Goal: Task Accomplishment & Management: Manage account settings

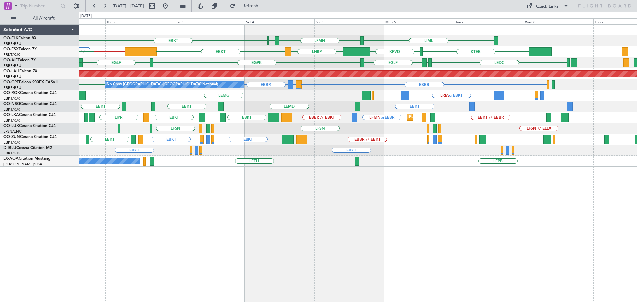
click at [314, 122] on div "LIML LFMN [GEOGRAPHIC_DATA] EBKT Planned Maint [GEOGRAPHIC_DATA]-[GEOGRAPHIC_DA…" at bounding box center [357, 96] width 557 height 142
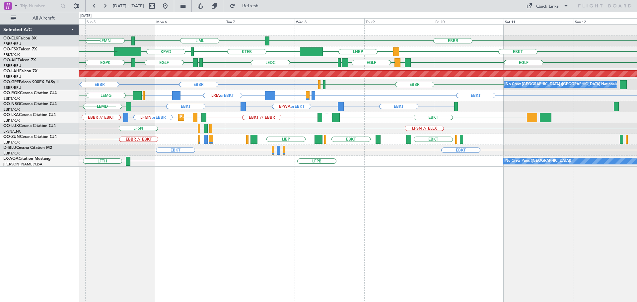
click at [296, 130] on div "EBBR LIML LFMN [GEOGRAPHIC_DATA] EBKT EBKT LHBP KTEB KPVD LHBP EBKT [GEOGRAPHIC…" at bounding box center [357, 96] width 557 height 142
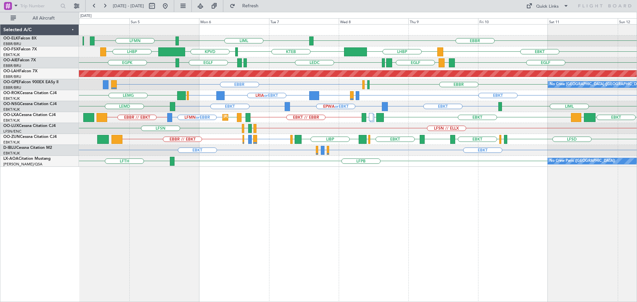
click at [303, 113] on div "Planned Maint Kortrijk-[GEOGRAPHIC_DATA] LFMN or EBBR EBBR // EBKT EBKT LGPA EB…" at bounding box center [357, 117] width 557 height 11
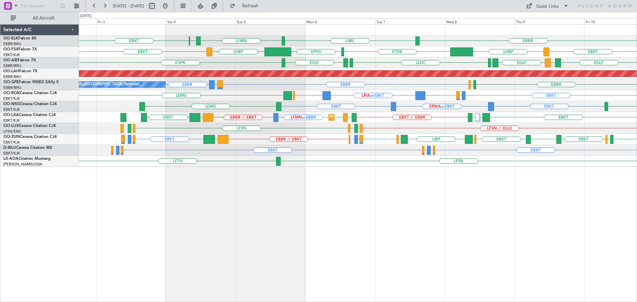
click at [278, 126] on div "EBBR LIML LFMN [GEOGRAPHIC_DATA] EBKT EBKT LHBP KTEB KPVD LHBP EBKT [GEOGRAPHIC…" at bounding box center [357, 96] width 557 height 142
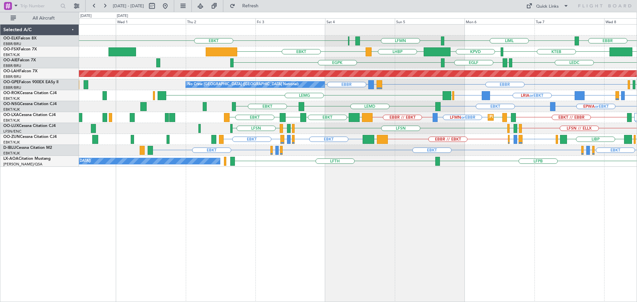
click at [353, 109] on div "EBBR LIML LFMN [GEOGRAPHIC_DATA] EBKT Planned Maint [GEOGRAPHIC_DATA]-[GEOGRAPH…" at bounding box center [357, 96] width 557 height 142
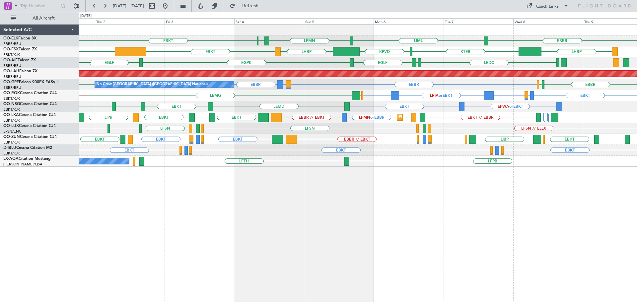
click at [350, 127] on div "EBBR LIML LFMN [GEOGRAPHIC_DATA] EBKT Planned Maint [GEOGRAPHIC_DATA]-[GEOGRAPH…" at bounding box center [357, 96] width 557 height 142
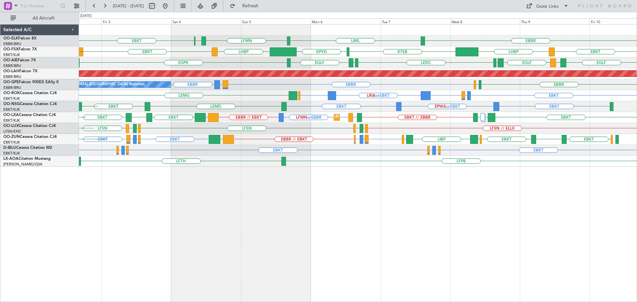
click at [358, 133] on div "EBBR LIML LFMN [GEOGRAPHIC_DATA] EBKT EBKT LHBP KTEB KPVD LHBP EBKT FYWB [GEOGR…" at bounding box center [357, 96] width 557 height 142
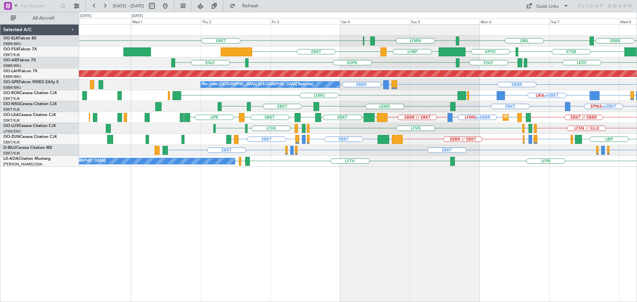
click at [310, 61] on div "EBBR LIML LFMN [GEOGRAPHIC_DATA] EBKT Planned Maint [GEOGRAPHIC_DATA]-[GEOGRAPH…" at bounding box center [357, 96] width 557 height 142
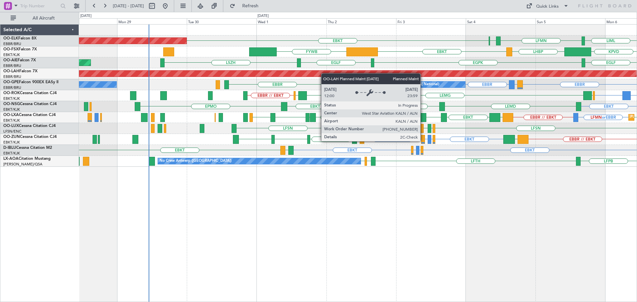
click at [294, 74] on div "LIML LFMN [GEOGRAPHIC_DATA] EBKT Planned Maint [GEOGRAPHIC_DATA]-[GEOGRAPHIC_DA…" at bounding box center [357, 96] width 557 height 142
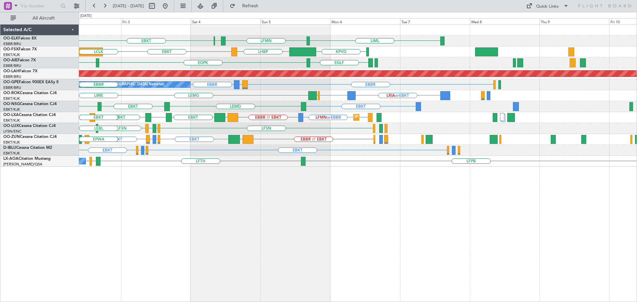
click at [219, 141] on div "LIML LFMN [GEOGRAPHIC_DATA] EBKT KPVD LHBP EBKT FYWB LCLK [GEOGRAPHIC_DATA] [GE…" at bounding box center [357, 96] width 557 height 142
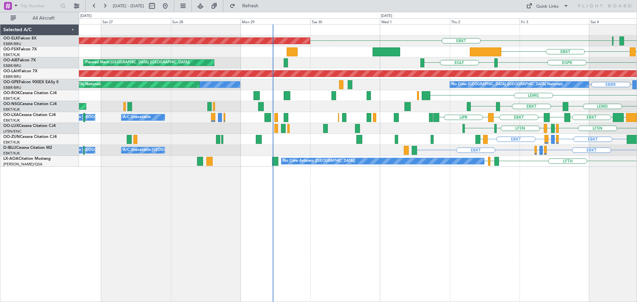
click at [551, 106] on div "LEMD EBKT LSZM Planned Maint [GEOGRAPHIC_DATA] ([GEOGRAPHIC_DATA]) EBKT" at bounding box center [357, 106] width 557 height 11
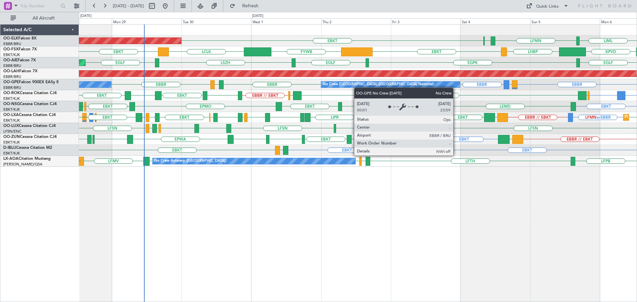
click at [353, 87] on div "No Crew [GEOGRAPHIC_DATA] ([GEOGRAPHIC_DATA] National) No Crew [GEOGRAPHIC_DATA…" at bounding box center [357, 84] width 557 height 11
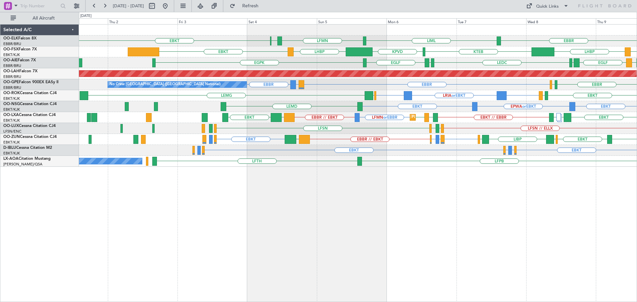
click at [310, 149] on div "EBBR LIML LFMN [GEOGRAPHIC_DATA] EBKT Planned Maint [GEOGRAPHIC_DATA]-[GEOGRAPH…" at bounding box center [357, 96] width 557 height 142
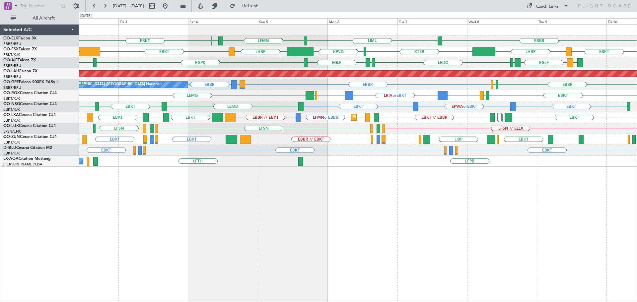
click at [406, 123] on div "EBBR LIML LFMN [GEOGRAPHIC_DATA] EBKT EBKT LHBP KTEB KPVD LHBP EBKT FYWB LEMD […" at bounding box center [357, 96] width 557 height 142
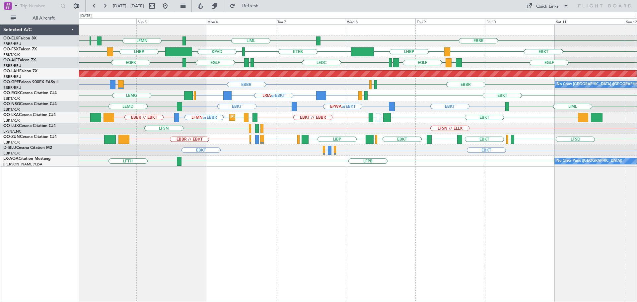
click at [359, 112] on div "EBBR LIML LFMN [GEOGRAPHIC_DATA] EBKT EBKT LHBP KTEB KPVD LHBP EBKT [GEOGRAPHIC…" at bounding box center [357, 96] width 557 height 142
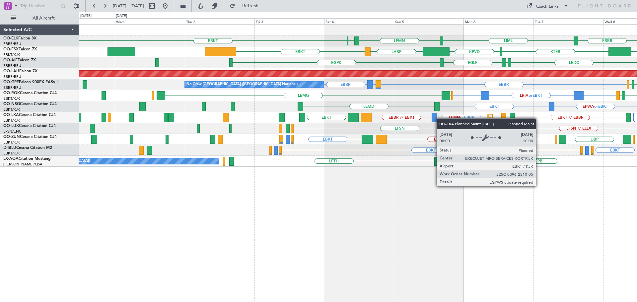
click at [524, 120] on div "EBBR LIML LFMN [GEOGRAPHIC_DATA] EBKT Planned Maint [GEOGRAPHIC_DATA]-[GEOGRAPH…" at bounding box center [357, 96] width 557 height 142
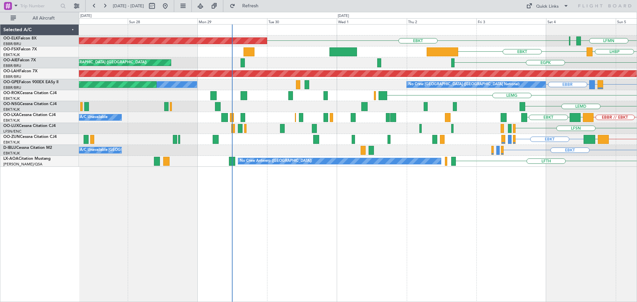
click at [420, 110] on div "LEMD EBKT EPWA or EBKT Planned Maint [GEOGRAPHIC_DATA] ([GEOGRAPHIC_DATA])" at bounding box center [357, 106] width 557 height 11
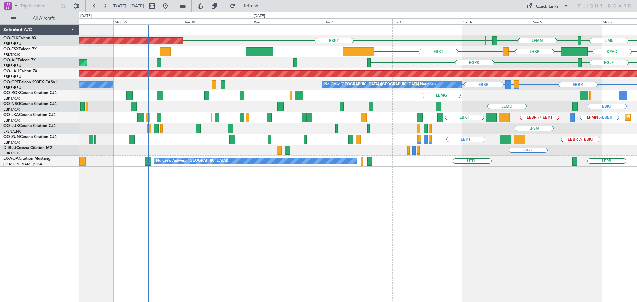
click at [217, 109] on div "LEMD EBKT EPWA or EBKT Planned Maint [GEOGRAPHIC_DATA] ([GEOGRAPHIC_DATA])" at bounding box center [357, 106] width 557 height 11
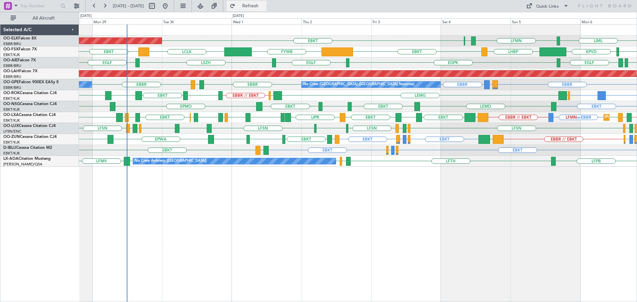
click at [264, 5] on span "Refresh" at bounding box center [250, 6] width 28 height 5
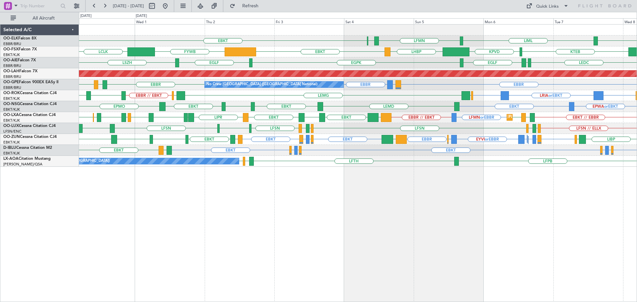
click at [412, 93] on div "EBBR EBKT LIML LFMN [GEOGRAPHIC_DATA] Planned Maint [GEOGRAPHIC_DATA]-[GEOGRAPH…" at bounding box center [357, 96] width 557 height 142
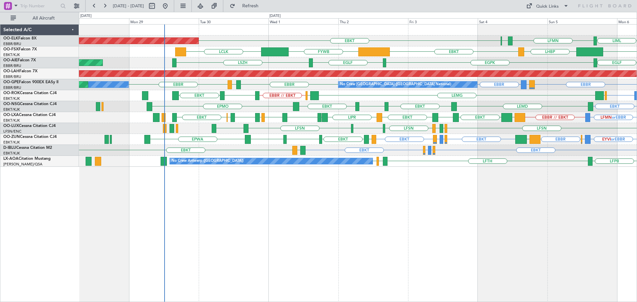
click at [283, 146] on div "EBKT [GEOGRAPHIC_DATA] Planned Maint [GEOGRAPHIC_DATA]-[GEOGRAPHIC_DATA] LFMN L…" at bounding box center [357, 96] width 557 height 142
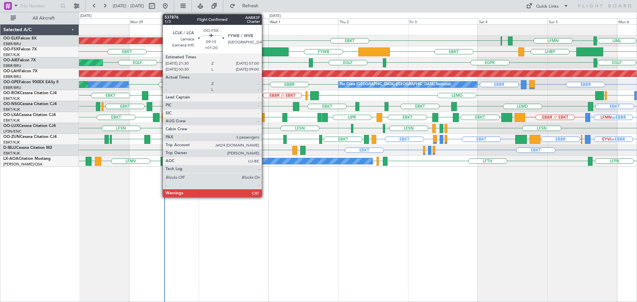
click at [265, 49] on div at bounding box center [275, 51] width 28 height 9
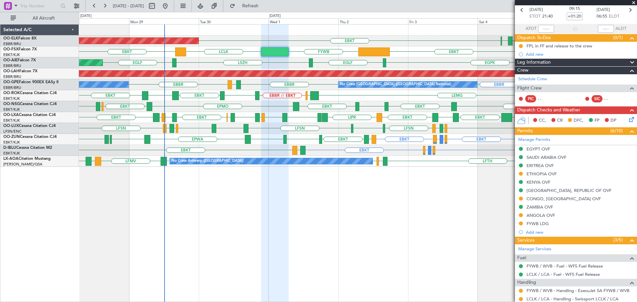
scroll to position [66, 0]
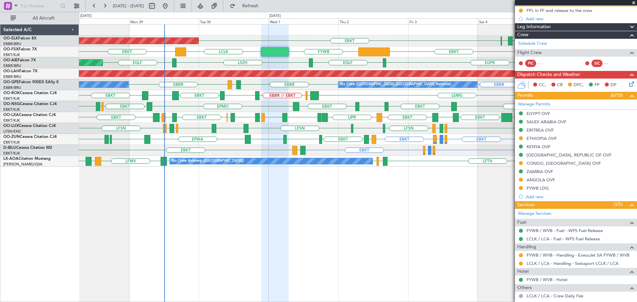
click at [632, 3] on span at bounding box center [633, 3] width 7 height 6
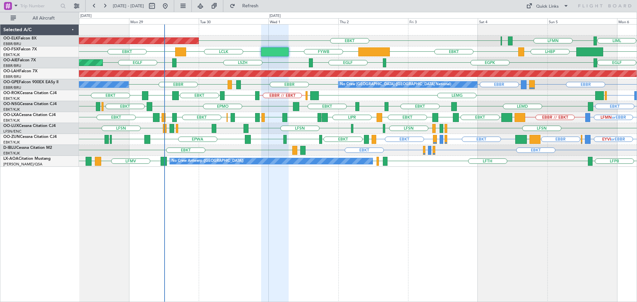
type input "0"
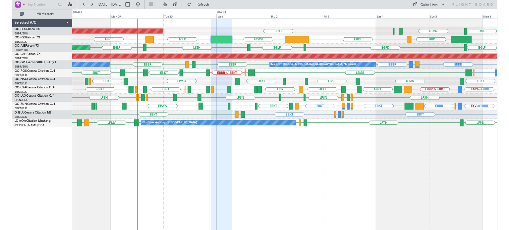
scroll to position [0, 0]
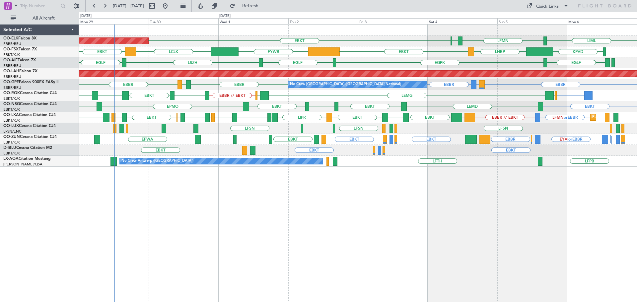
click at [369, 104] on div "LIML LFMN [GEOGRAPHIC_DATA] EBKT Planned Maint [GEOGRAPHIC_DATA]-[GEOGRAPHIC_DA…" at bounding box center [357, 96] width 557 height 142
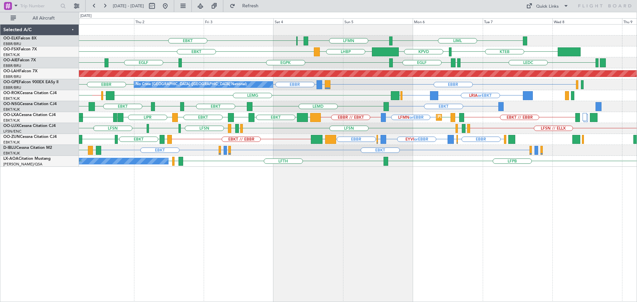
click at [238, 136] on div "EBKT LIML LFMN [GEOGRAPHIC_DATA] Planned Maint [GEOGRAPHIC_DATA]-[GEOGRAPHIC_DA…" at bounding box center [357, 96] width 557 height 142
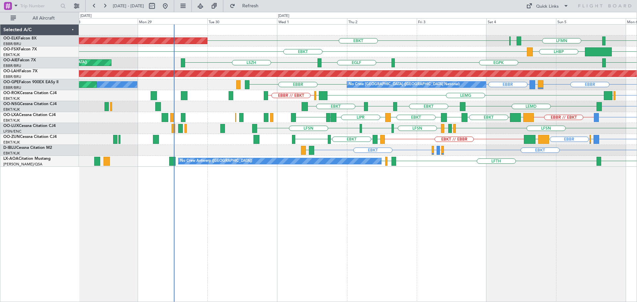
click at [414, 143] on div "EBKT LIML LFMN [GEOGRAPHIC_DATA] Planned Maint [GEOGRAPHIC_DATA]-[GEOGRAPHIC_DA…" at bounding box center [357, 96] width 557 height 142
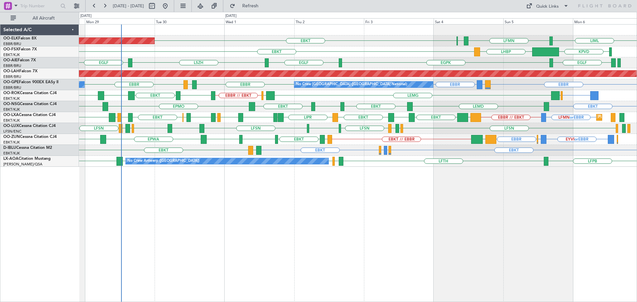
click at [326, 138] on div "Planned Maint Kortrijk-[GEOGRAPHIC_DATA] EBKT LIML LFMN [GEOGRAPHIC_DATA] EBKT …" at bounding box center [357, 96] width 557 height 142
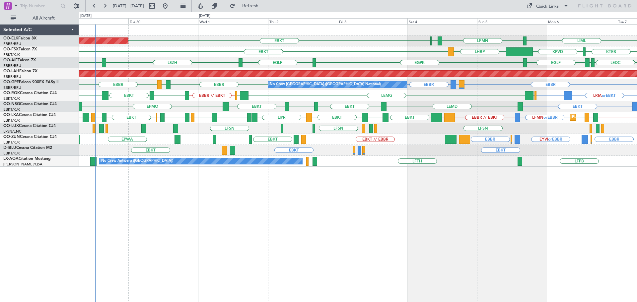
click at [449, 154] on div "Planned Maint Kortrijk-[GEOGRAPHIC_DATA] EBKT LIML LFMN [GEOGRAPHIC_DATA] EBKT …" at bounding box center [357, 96] width 557 height 142
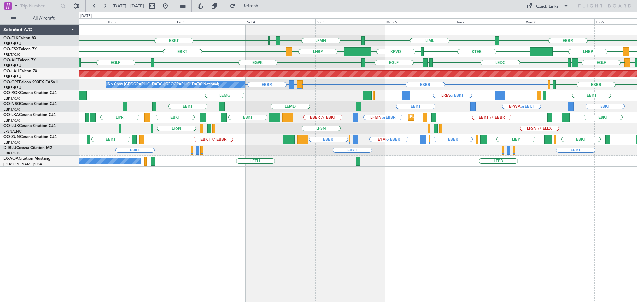
click at [222, 148] on div "EBBR EBKT LIML LFMN [GEOGRAPHIC_DATA] Planned Maint [GEOGRAPHIC_DATA]-[GEOGRAPH…" at bounding box center [357, 96] width 557 height 142
click at [262, 156] on div "EBBR EBKT LIML LFMN [GEOGRAPHIC_DATA] Planned Maint [GEOGRAPHIC_DATA]-[GEOGRAPH…" at bounding box center [357, 96] width 557 height 142
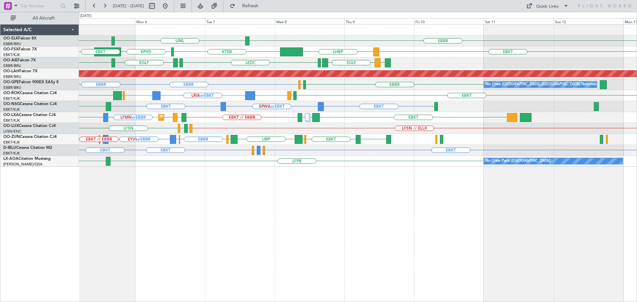
click at [250, 151] on div "EBKT EGGW or EBKT EDDK or EBKT EBKT EDDK or EBKT EGGW or EBKT EBKT" at bounding box center [357, 150] width 557 height 11
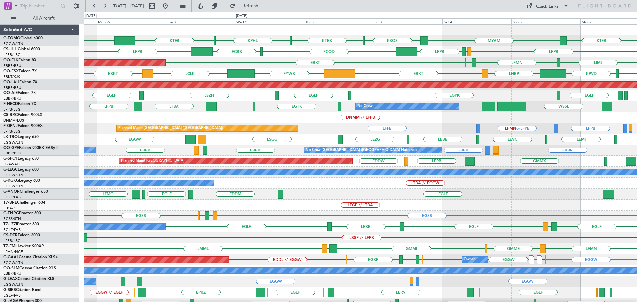
click at [237, 226] on div "KTEB MYAM KBOS KTEB KPHL EGGW KTEB LFPB EGGW LFPB FCOD FCBB LFPB LIML LFMN EBBR…" at bounding box center [360, 211] width 552 height 372
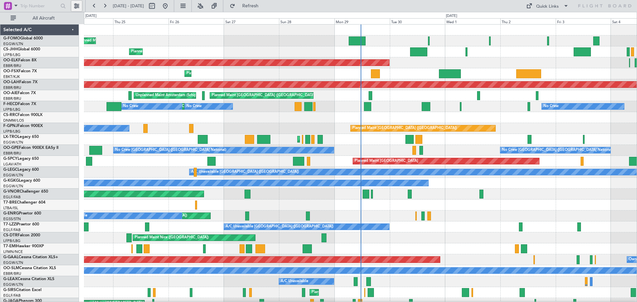
click at [75, 5] on button at bounding box center [76, 6] width 11 height 11
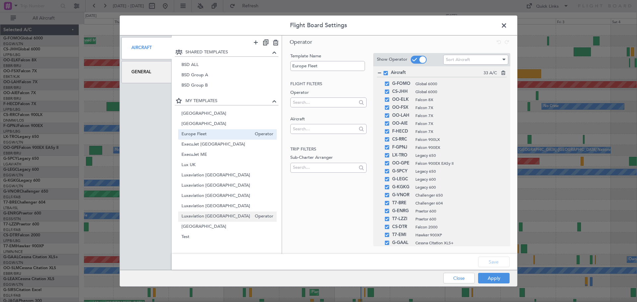
click at [217, 216] on span "Luxaviation UK" at bounding box center [216, 216] width 70 height 7
type input "Luxaviation UK"
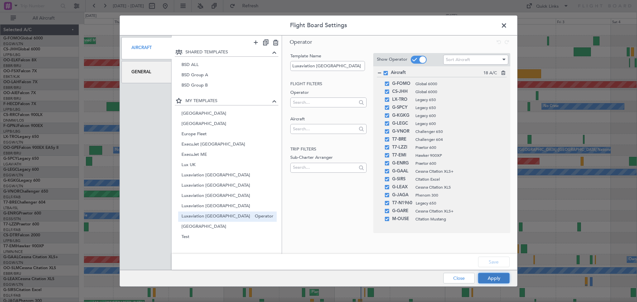
click at [492, 280] on button "Apply" at bounding box center [493, 278] width 31 height 11
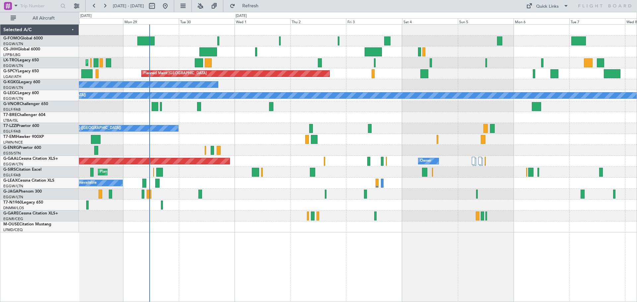
click at [328, 156] on div "Planned Maint London (Luton) Planned Maint Bremen A/C Unavailable Istanbul (Ata…" at bounding box center [357, 129] width 557 height 208
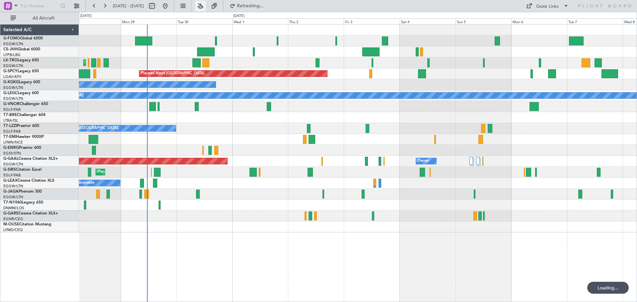
click at [206, 4] on button at bounding box center [200, 6] width 11 height 11
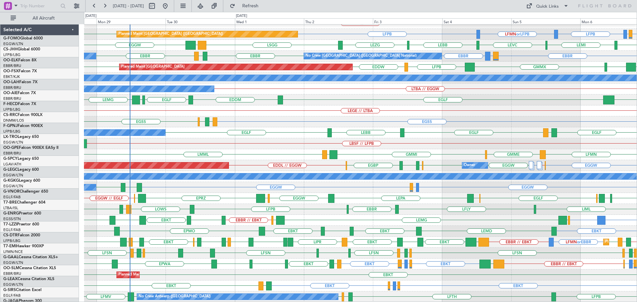
scroll to position [94, 0]
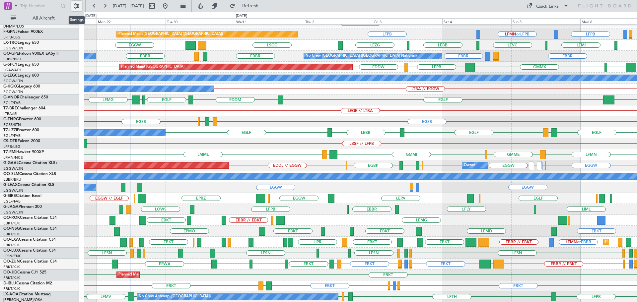
click at [78, 6] on button at bounding box center [76, 6] width 11 height 11
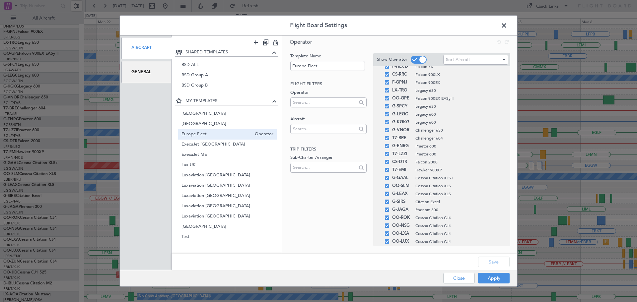
scroll to position [78, 0]
click at [387, 173] on span at bounding box center [387, 172] width 4 height 4
click at [389, 170] on input "checkbox" at bounding box center [389, 170] width 0 height 0
click at [500, 174] on icon at bounding box center [502, 171] width 5 height 5
click at [495, 261] on button "Save" at bounding box center [493, 262] width 31 height 11
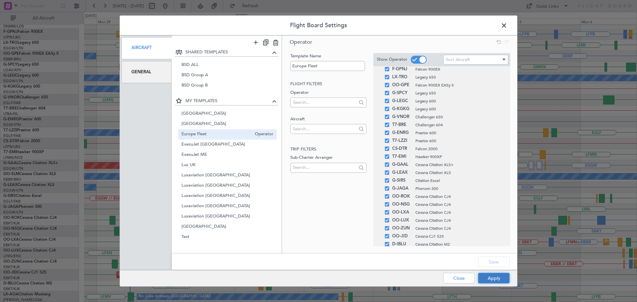
click at [498, 277] on button "Apply" at bounding box center [493, 278] width 31 height 11
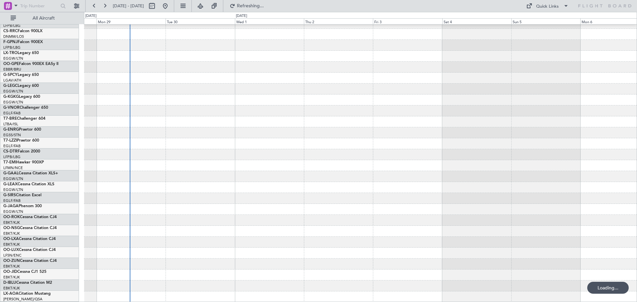
scroll to position [83, 0]
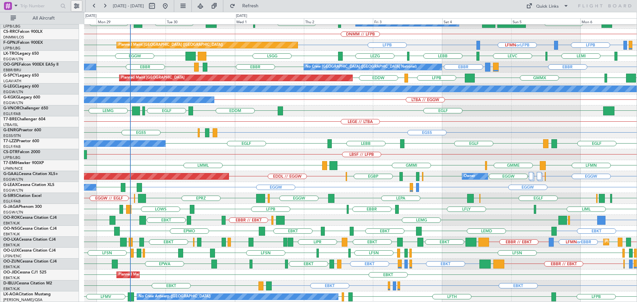
click at [77, 5] on button at bounding box center [76, 6] width 11 height 11
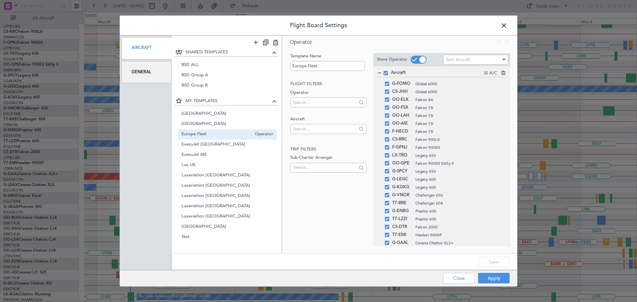
scroll to position [92, 0]
click at [387, 224] on span at bounding box center [387, 223] width 4 height 4
click at [389, 221] on input "checkbox" at bounding box center [389, 221] width 0 height 0
click at [500, 223] on icon at bounding box center [502, 221] width 5 height 5
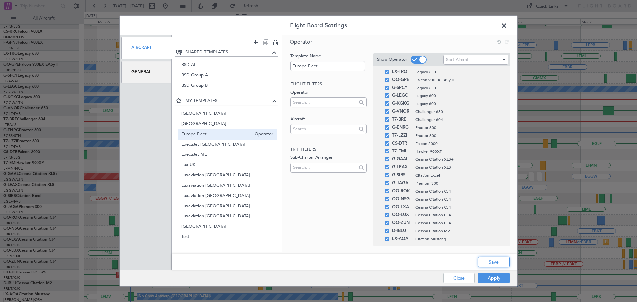
click at [495, 259] on button "Save" at bounding box center [493, 262] width 31 height 11
click at [495, 280] on button "Apply" at bounding box center [493, 278] width 31 height 11
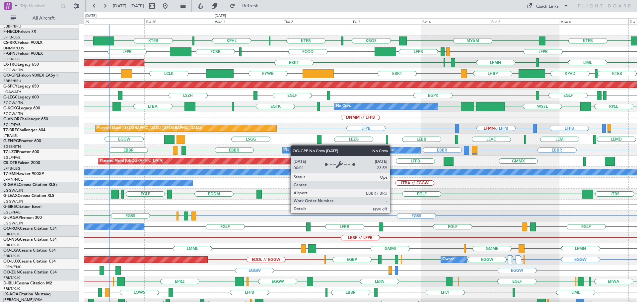
scroll to position [0, 0]
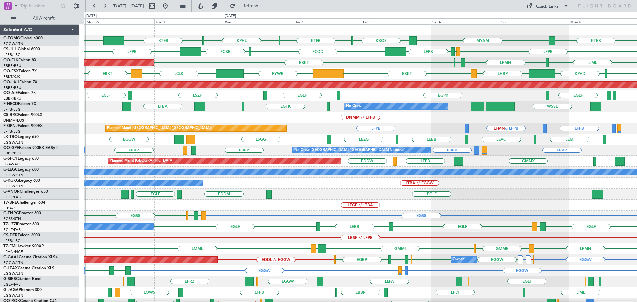
click at [304, 200] on div "KTEB MYAM KBOS KTEB KPHL KTEB EGGW LFPB EGGW LFPB FCOD FCBB LFPB LIML LFMN EBBR…" at bounding box center [360, 200] width 552 height 350
